Goal: Information Seeking & Learning: Find specific fact

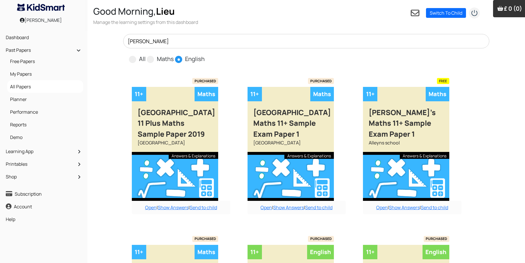
drag, startPoint x: 161, startPoint y: 41, endPoint x: 88, endPoint y: 41, distance: 73.1
click at [88, 41] on section "[PERSON_NAME] All Maths English" at bounding box center [305, 49] width 437 height 30
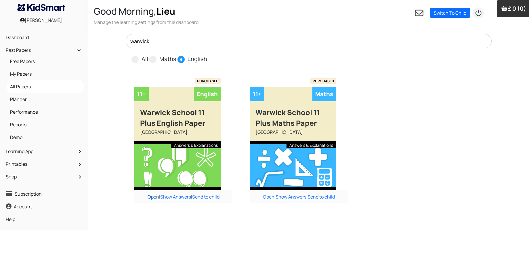
type input "warwick"
click at [151, 196] on link "Open" at bounding box center [154, 197] width 12 height 6
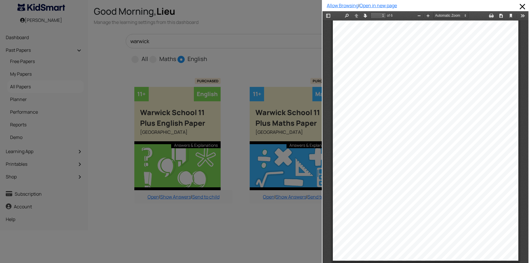
scroll to position [141, 0]
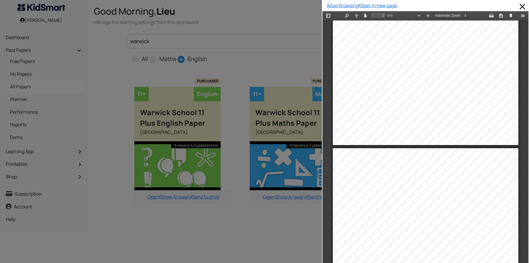
type input "2"
